Goal: Information Seeking & Learning: Learn about a topic

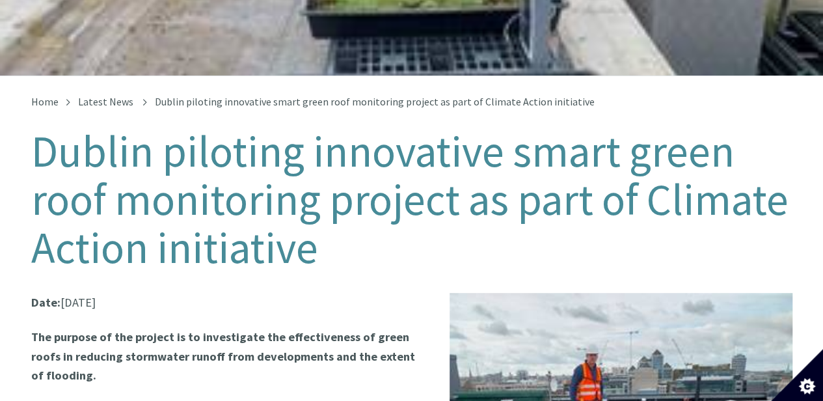
scroll to position [195, 0]
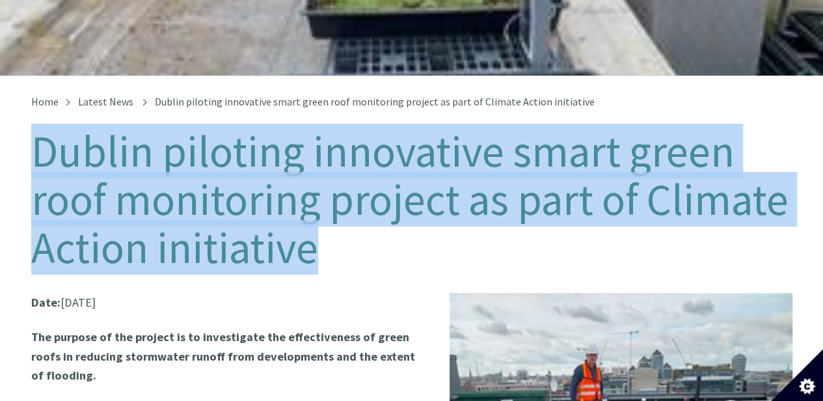
drag, startPoint x: 42, startPoint y: 142, endPoint x: 313, endPoint y: 231, distance: 285.3
click at [313, 231] on h1 "Dublin piloting innovative smart green roof monitoring project as part of Clima…" at bounding box center [411, 199] width 761 height 144
copy h1 "Dublin piloting innovative smart green roof monitoring project as part of Clima…"
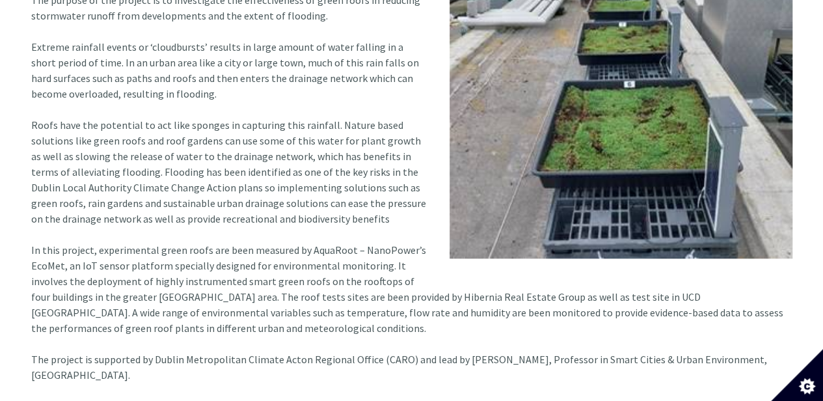
scroll to position [715, 0]
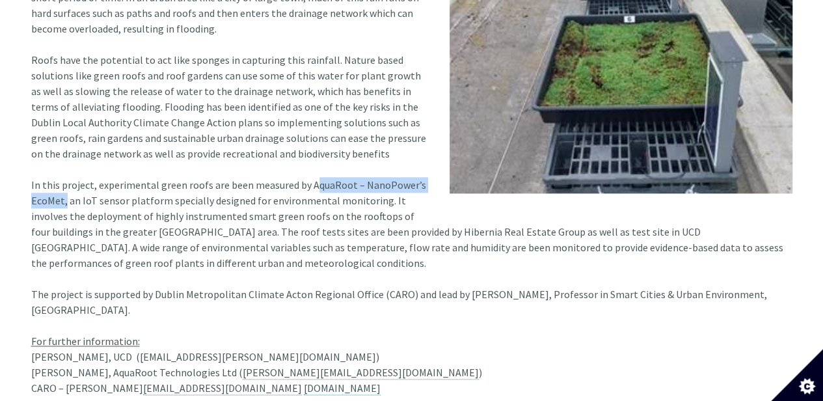
drag, startPoint x: 305, startPoint y: 171, endPoint x: 62, endPoint y: 188, distance: 243.8
click at [62, 188] on article "Date: 07 Jun 2023 The purpose of the project is to investigate the effectivenes…" at bounding box center [411, 83] width 761 height 623
copy article "AquaRoot – NanoPower’s EcoMet"
click at [102, 276] on article "Date: 07 Jun 2023 The purpose of the project is to investigate the effectivenes…" at bounding box center [411, 83] width 761 height 623
drag, startPoint x: 454, startPoint y: 281, endPoint x: 116, endPoint y: 293, distance: 338.4
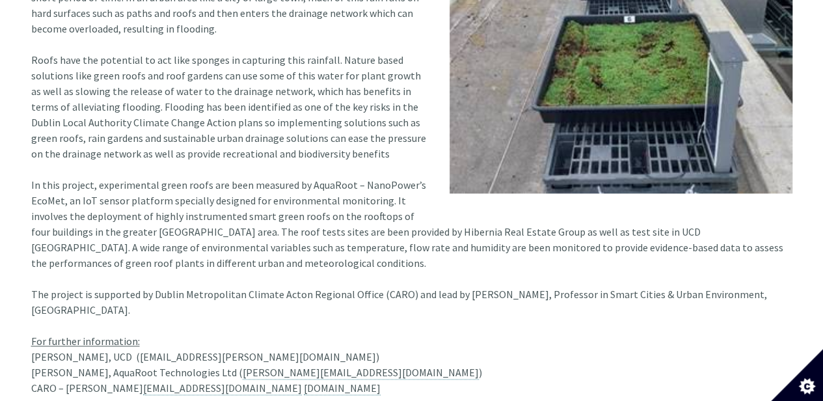
click at [116, 293] on article "Date: 07 Jun 2023 The purpose of the project is to investigate the effectivenes…" at bounding box center [411, 83] width 761 height 623
copy article "Francesco Pilla, Professor in Smart Cities & Urban Environment, University Coll…"
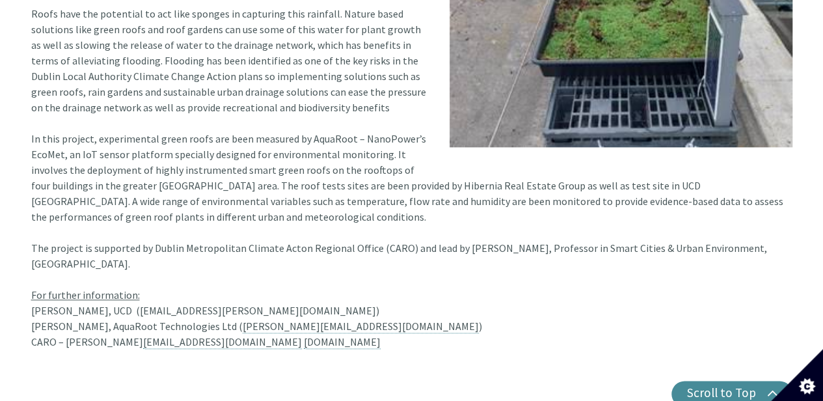
scroll to position [780, 0]
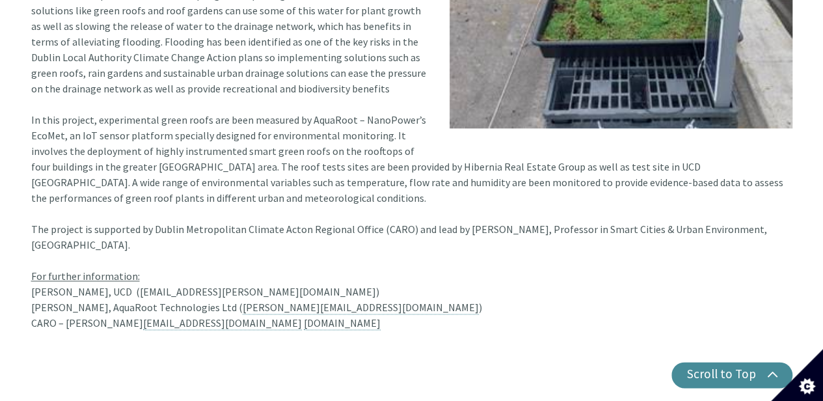
click at [230, 192] on article "Date: 07 Jun 2023 The purpose of the project is to investigate the effectivenes…" at bounding box center [411, 18] width 761 height 623
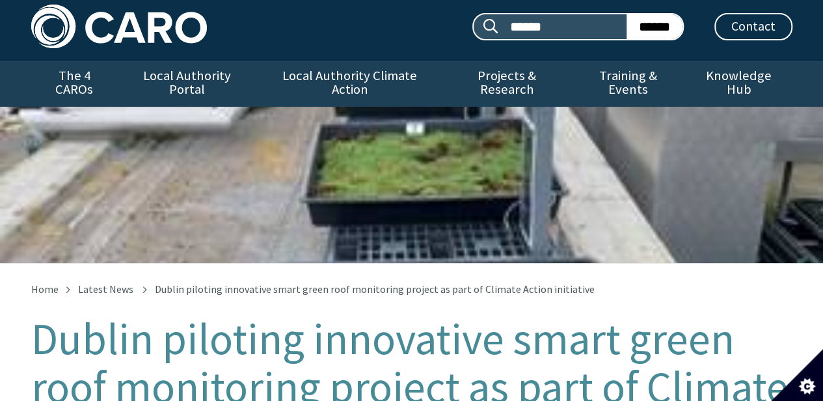
scroll to position [0, 0]
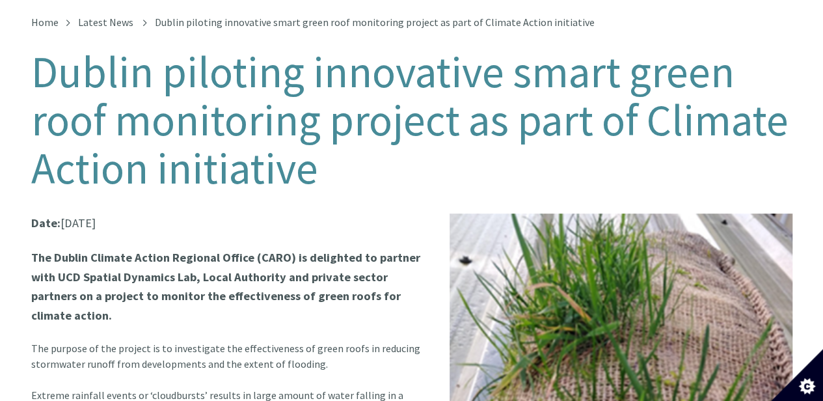
scroll to position [130, 0]
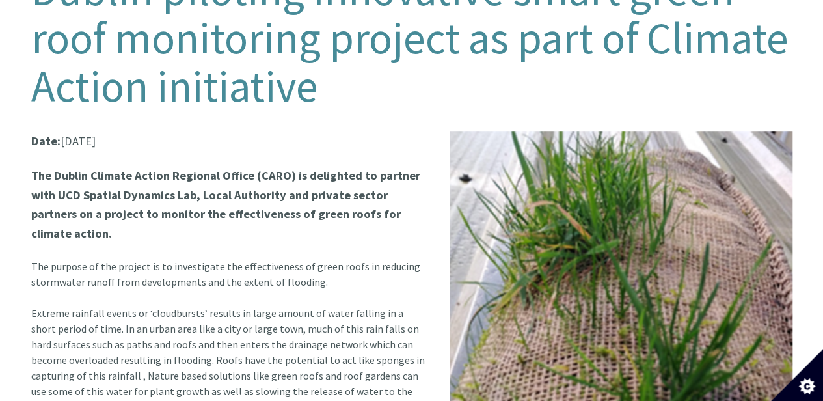
scroll to position [260, 0]
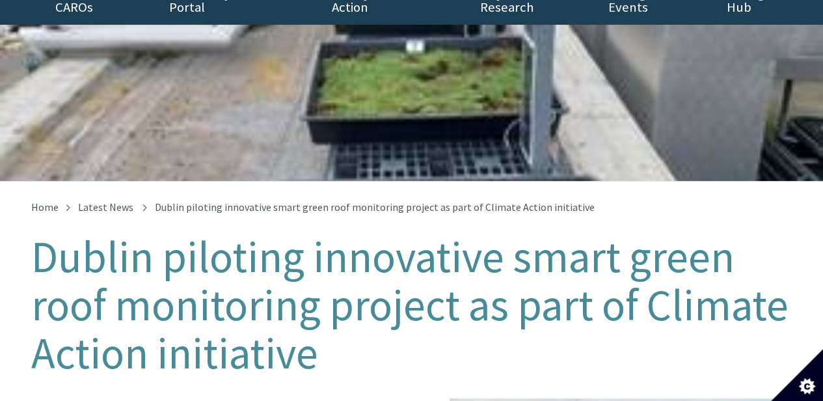
scroll to position [87, 0]
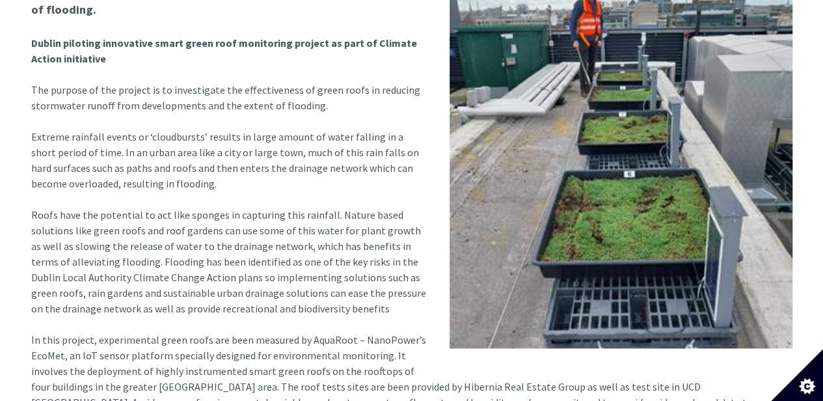
scroll to position [412, 0]
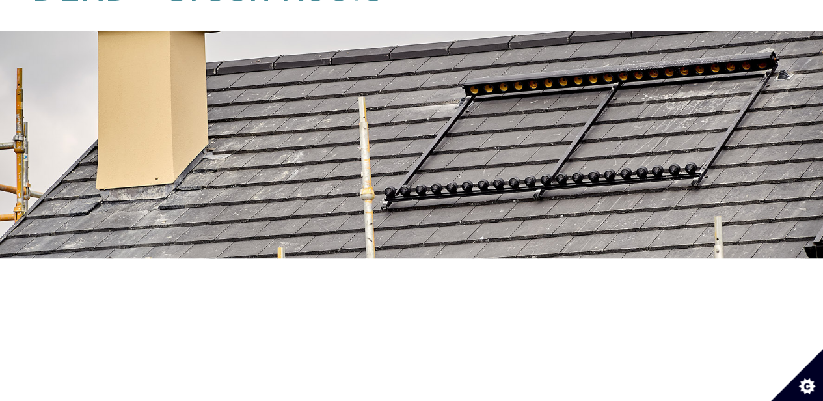
scroll to position [390, 0]
